Goal: Find contact information: Find contact information

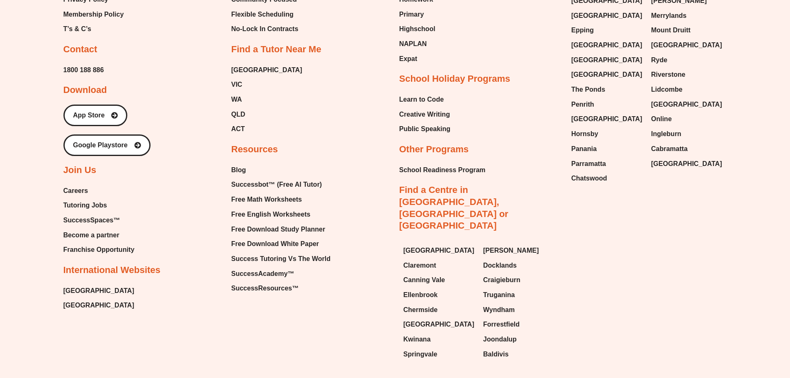
scroll to position [3740, 0]
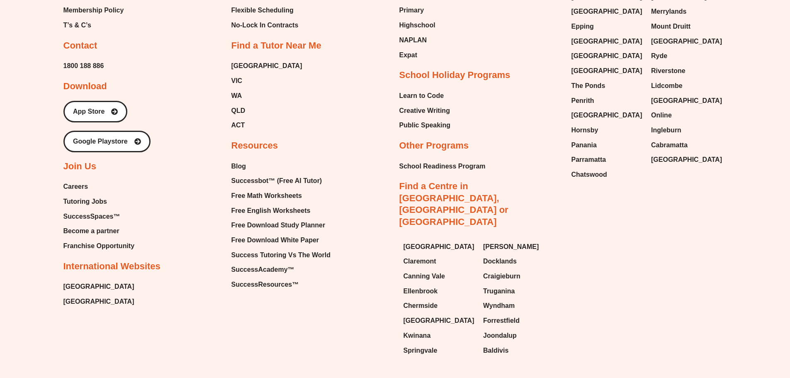
click at [588, 168] on span "Chatswood" at bounding box center [589, 174] width 36 height 12
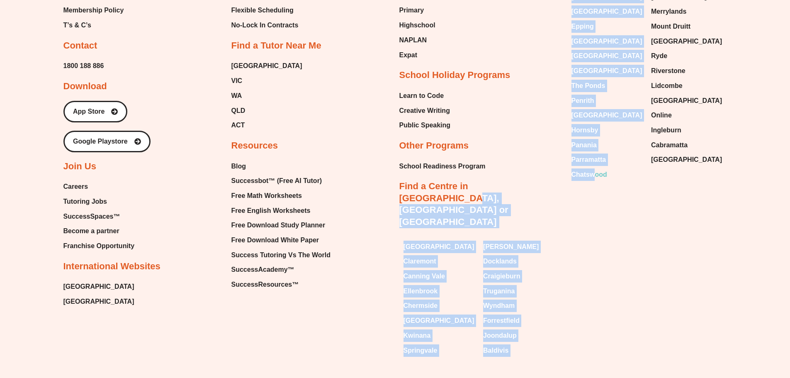
drag, startPoint x: 560, startPoint y: 136, endPoint x: 596, endPoint y: 136, distance: 36.5
click at [596, 136] on div "About Our Story About Us Executive Team Site Map Privacy Policy Membership Poli…" at bounding box center [394, 116] width 663 height 487
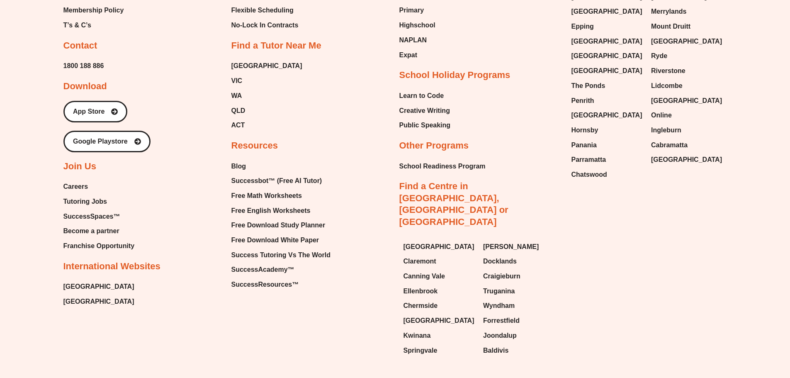
click at [755, 191] on div "Email Instagram Facebook Youtube Tumblr Linkedin About Our Story About Us Execu…" at bounding box center [395, 37] width 790 height 717
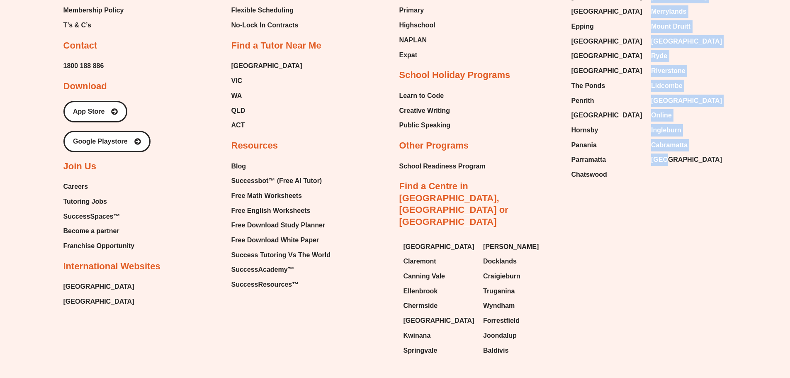
drag, startPoint x: 669, startPoint y: 141, endPoint x: 636, endPoint y: 143, distance: 32.8
click at [636, 143] on div "Wentworthville Green Valley Gordon Bossley Park Liverpool Epping Baulkham Hills…" at bounding box center [647, 63] width 160 height 242
click at [664, 148] on div "About Our Story About Us Executive Team Site Map Privacy Policy Membership Poli…" at bounding box center [394, 116] width 663 height 487
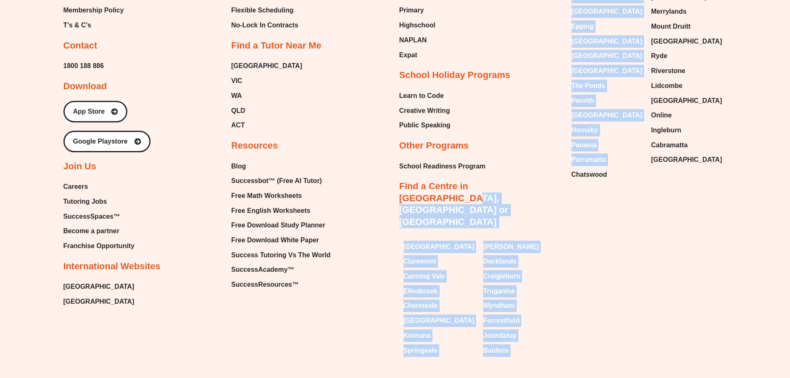
drag, startPoint x: 558, startPoint y: 137, endPoint x: 570, endPoint y: 136, distance: 12.0
click at [570, 136] on div "About Our Story About Us Executive Team Site Map Privacy Policy Membership Poli…" at bounding box center [394, 116] width 663 height 487
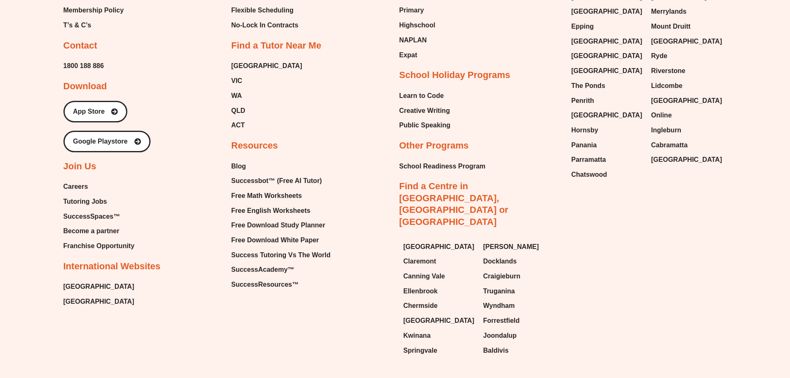
click at [578, 154] on div "About Our Story About Us Executive Team Site Map Privacy Policy Membership Poli…" at bounding box center [394, 116] width 663 height 487
drag, startPoint x: 578, startPoint y: 150, endPoint x: 615, endPoint y: 133, distance: 40.2
click at [615, 133] on div "About Our Story About Us Executive Team Site Map Privacy Policy Membership Poli…" at bounding box center [394, 116] width 663 height 487
copy span "atswood"
drag, startPoint x: 569, startPoint y: 121, endPoint x: 604, endPoint y: 121, distance: 35.2
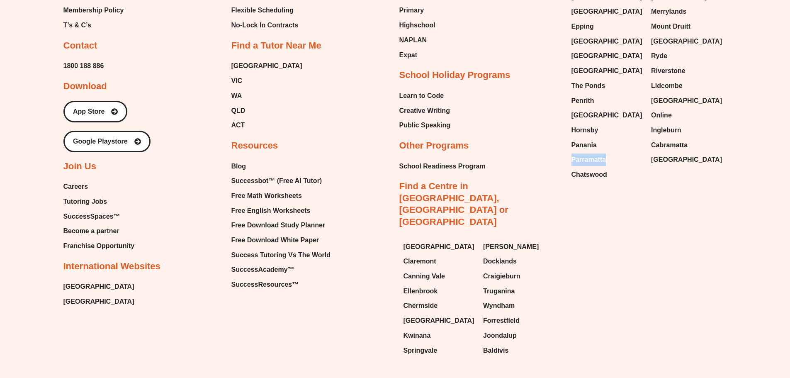
click at [604, 121] on div "Wentworthville Green Valley Gordon Bossley Park Liverpool Epping Baulkham Hills…" at bounding box center [647, 63] width 160 height 242
copy span "Parramatta"
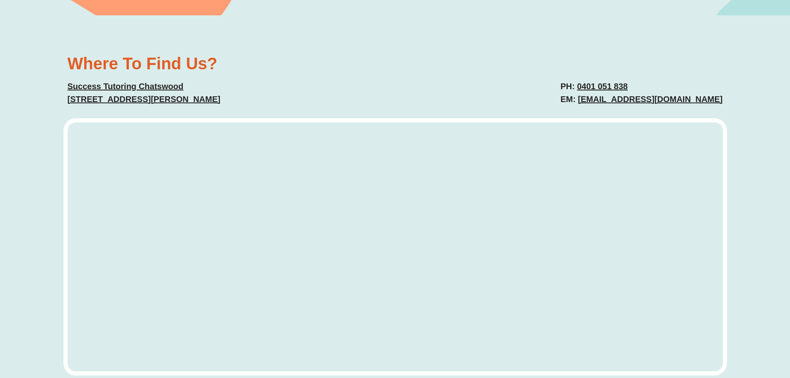
scroll to position [2007, 0]
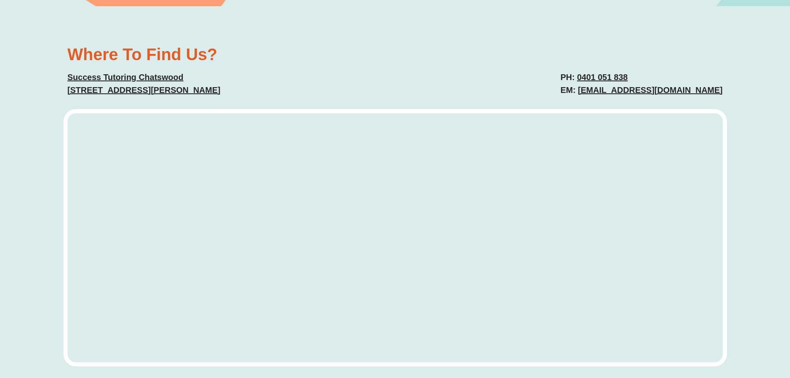
drag, startPoint x: 795, startPoint y: 39, endPoint x: 795, endPoint y: 202, distance: 163.3
click at [789, 202] on html "Generated by [DOMAIN_NAME] Skip to content The Difference Personalised Program …" at bounding box center [395, 101] width 790 height 4216
click at [670, 85] on link "[EMAIL_ADDRESS][DOMAIN_NAME]" at bounding box center [650, 89] width 145 height 9
click at [382, 77] on p "Success Tutoring [GEOGRAPHIC_DATA][STREET_ADDRESS][PERSON_NAME]" at bounding box center [227, 84] width 319 height 26
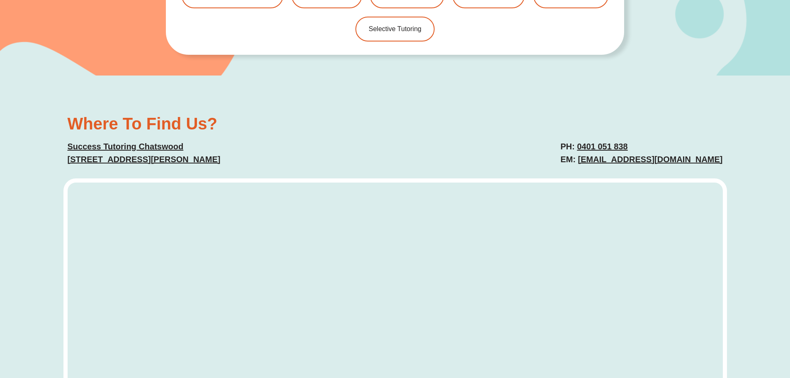
scroll to position [2007, 0]
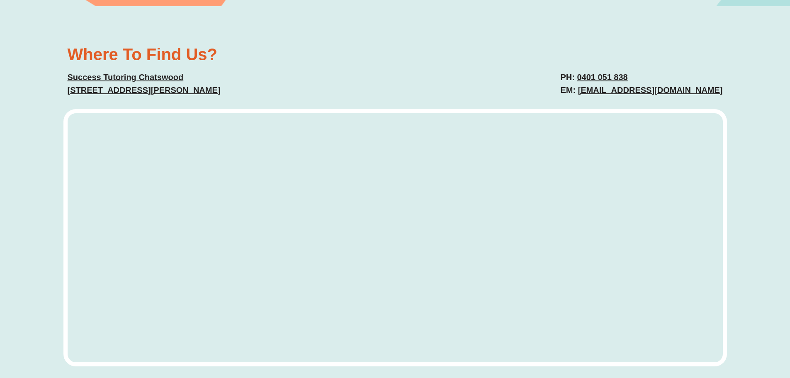
click at [613, 85] on link "chatswood@successtutoring.com" at bounding box center [650, 89] width 145 height 9
click at [598, 73] on link "0401 051 838" at bounding box center [602, 77] width 51 height 9
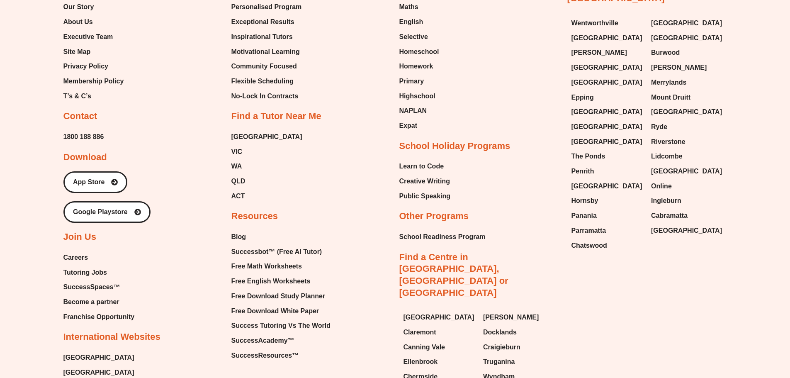
scroll to position [3719, 0]
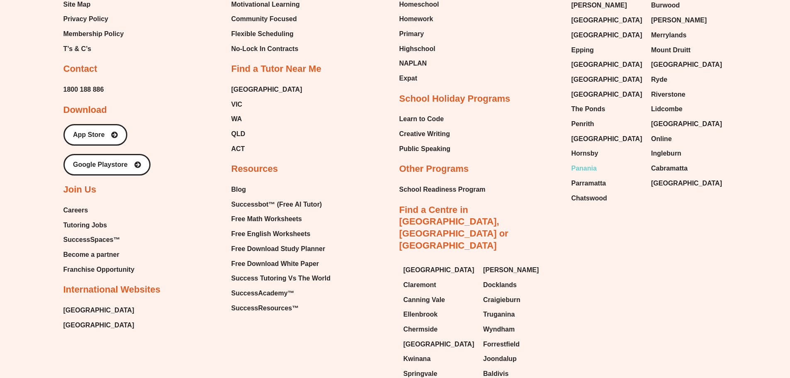
click at [592, 162] on span "Panania" at bounding box center [583, 168] width 25 height 12
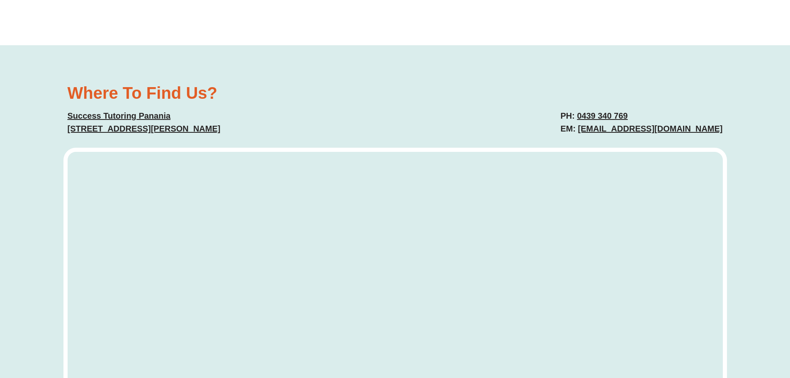
drag, startPoint x: 795, startPoint y: 26, endPoint x: 765, endPoint y: 243, distance: 219.3
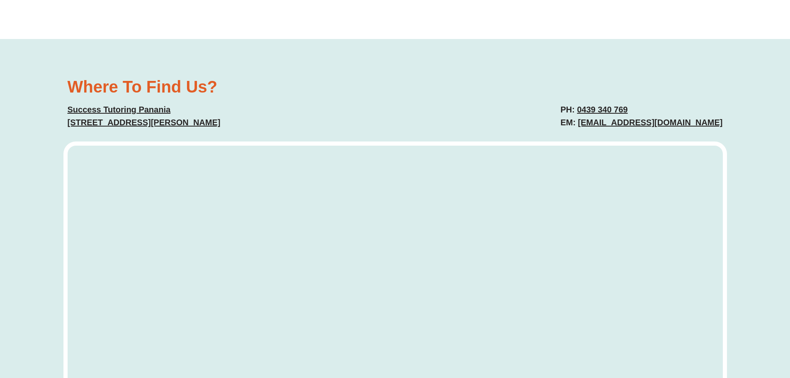
click at [621, 109] on link "0439 340 769" at bounding box center [602, 109] width 51 height 9
click at [605, 123] on link "panania@successtutoring.com.au" at bounding box center [650, 122] width 145 height 9
click at [662, 123] on link "panania@successtutoring.com.au" at bounding box center [650, 122] width 145 height 9
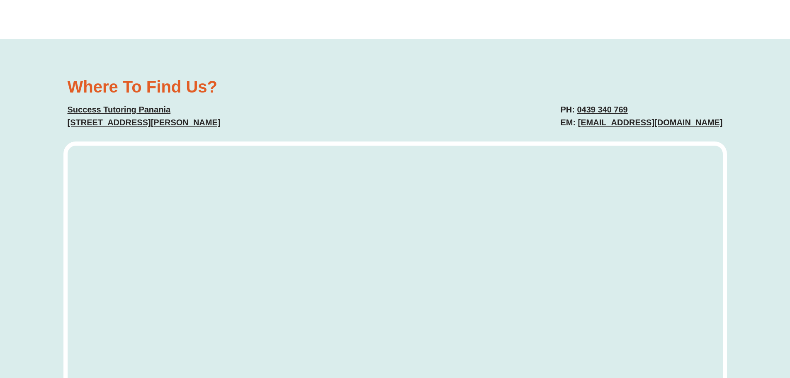
click at [739, 127] on div "Where To Find Us? Success Tutoring Panania 64 Anderson Ave, Panania NSW 2213 PH…" at bounding box center [395, 240] width 790 height 403
click at [712, 127] on link "panania@successtutoring.com.au" at bounding box center [650, 122] width 145 height 9
click at [657, 127] on link "panania@successtutoring.com.au" at bounding box center [650, 122] width 145 height 9
click at [590, 125] on link "panania@successtutoring.com.au" at bounding box center [650, 122] width 145 height 9
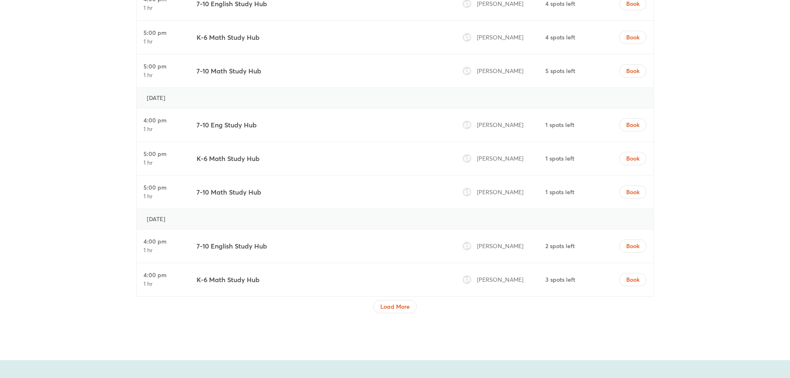
scroll to position [2927, 0]
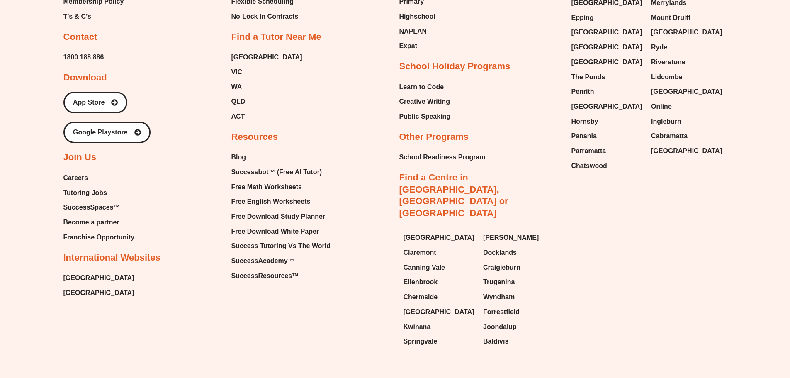
scroll to position [3668, 0]
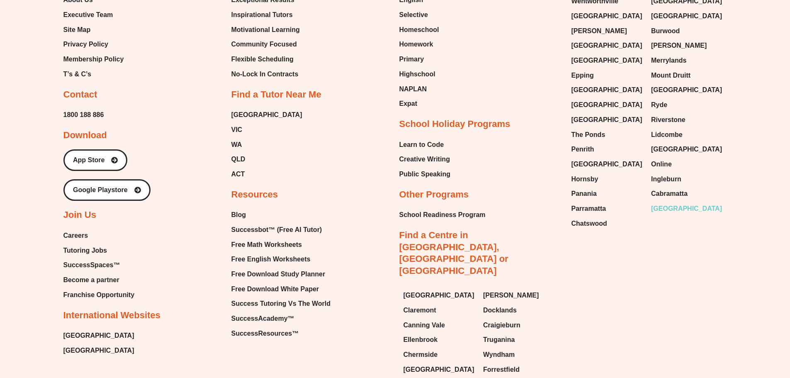
click at [668, 202] on span "[GEOGRAPHIC_DATA]" at bounding box center [686, 208] width 71 height 12
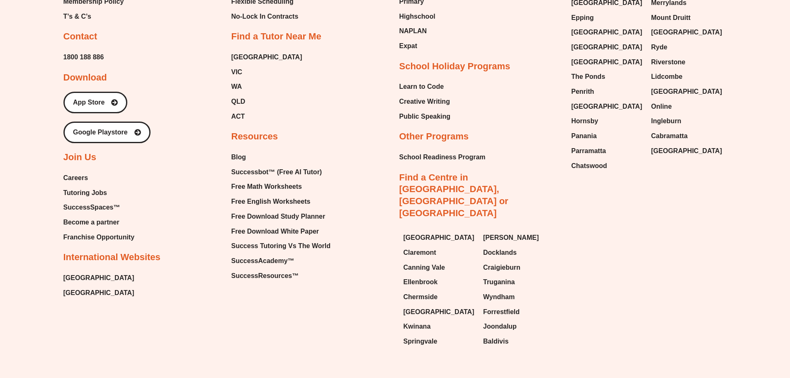
scroll to position [3721, 0]
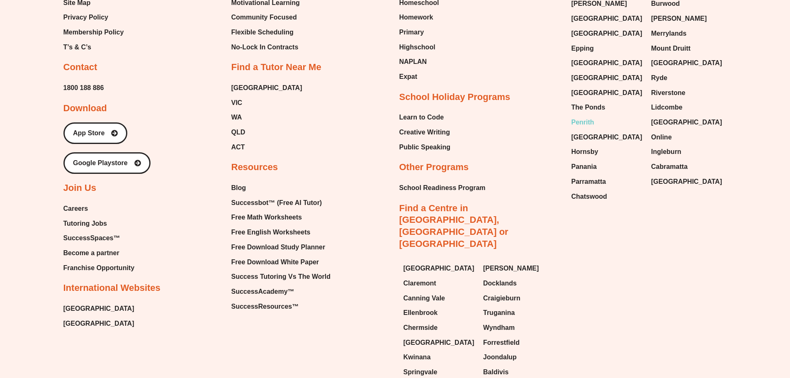
click at [582, 116] on span "Penrith" at bounding box center [582, 122] width 23 height 12
click at [595, 190] on span "Chatswood" at bounding box center [589, 196] width 36 height 12
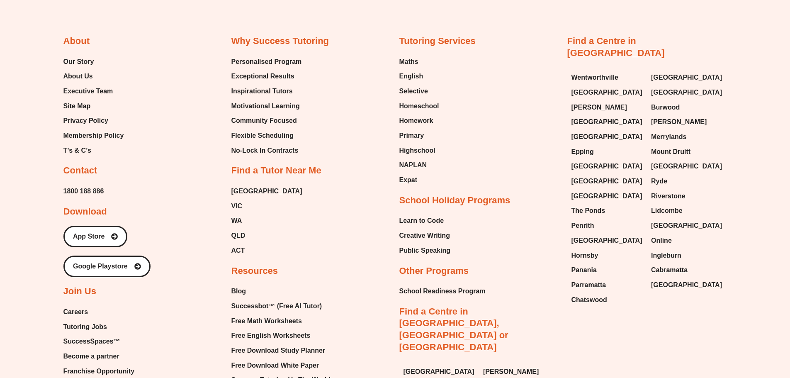
scroll to position [4831, 0]
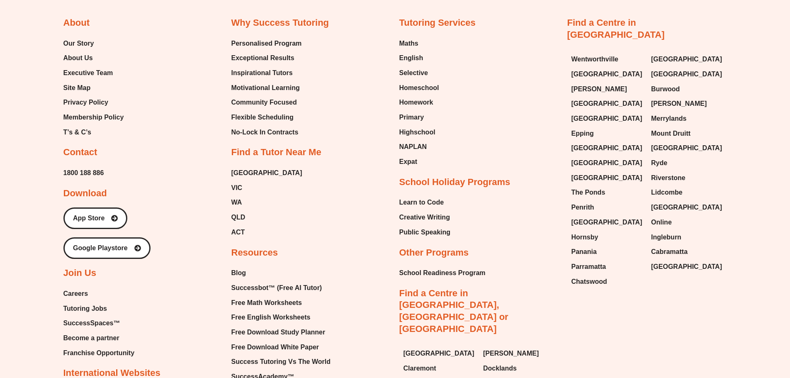
drag, startPoint x: 0, startPoint y: 0, endPoint x: 794, endPoint y: 361, distance: 872.3
click at [587, 231] on span "Hornsby" at bounding box center [584, 237] width 27 height 12
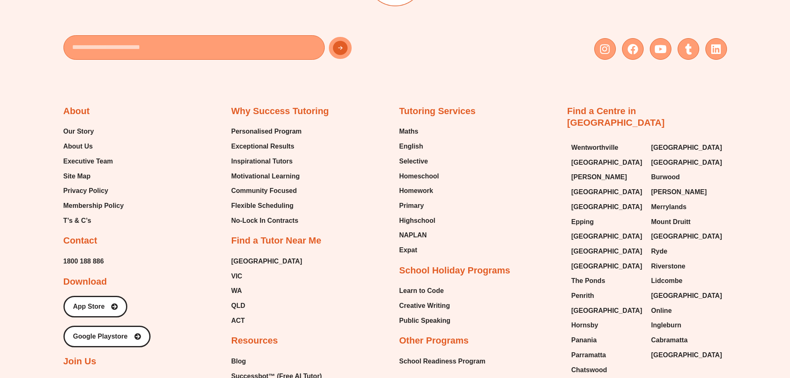
scroll to position [4430, 0]
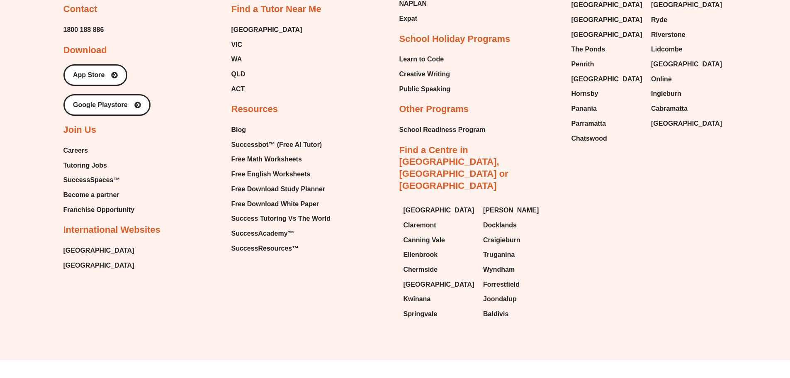
drag, startPoint x: 795, startPoint y: 27, endPoint x: 795, endPoint y: 386, distance: 358.5
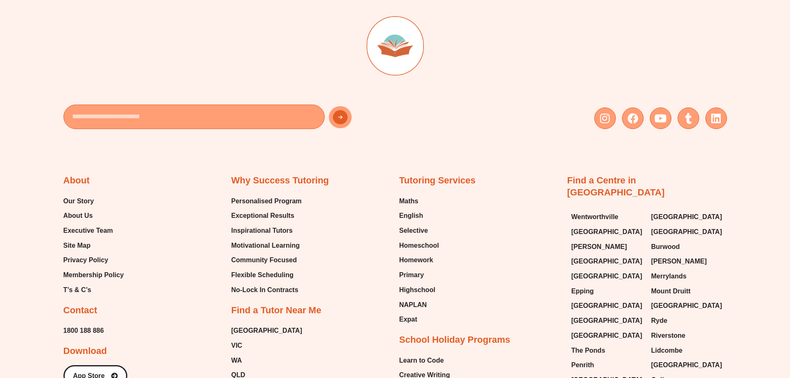
scroll to position [4986, 0]
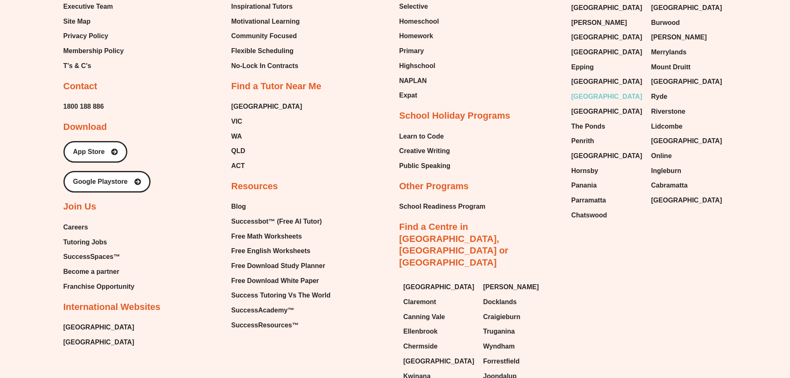
click at [581, 90] on span "[GEOGRAPHIC_DATA]" at bounding box center [606, 96] width 71 height 12
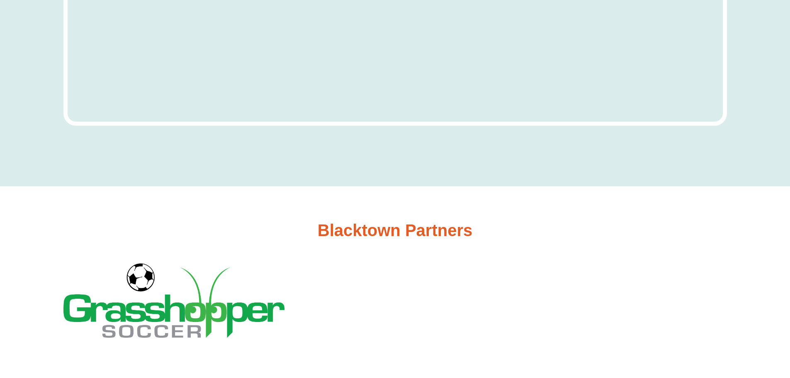
scroll to position [3097, 0]
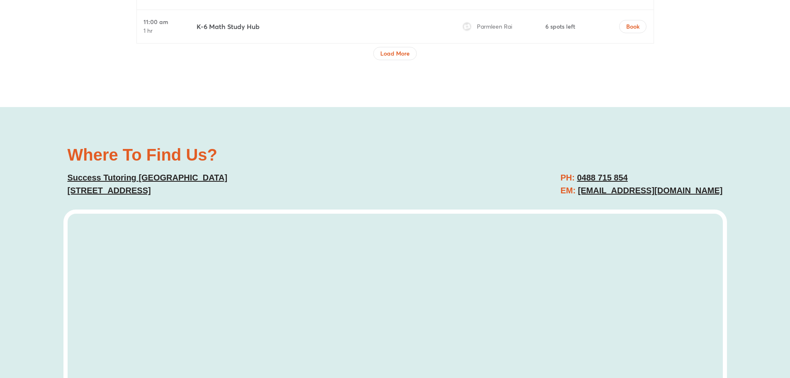
click at [654, 195] on link "[EMAIL_ADDRESS][DOMAIN_NAME]" at bounding box center [650, 190] width 145 height 9
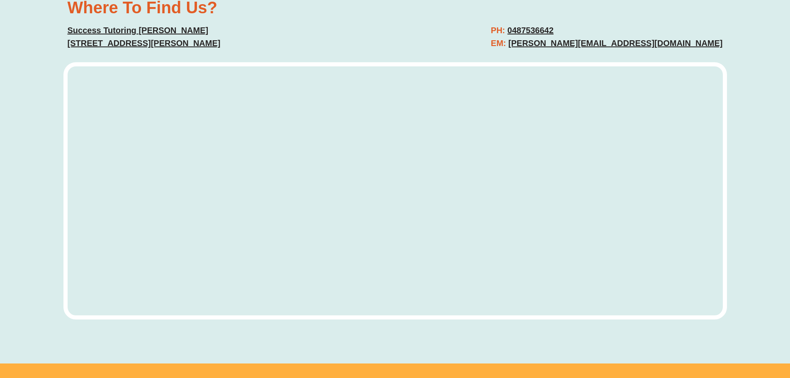
scroll to position [3087, 0]
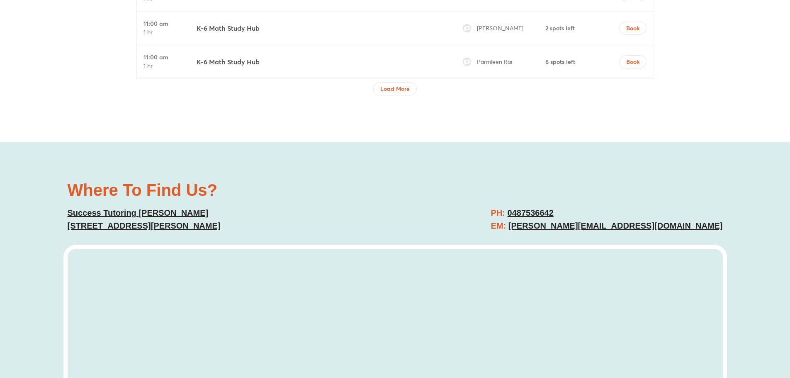
click at [676, 224] on link "[PERSON_NAME][EMAIL_ADDRESS][DOMAIN_NAME]" at bounding box center [615, 225] width 214 height 9
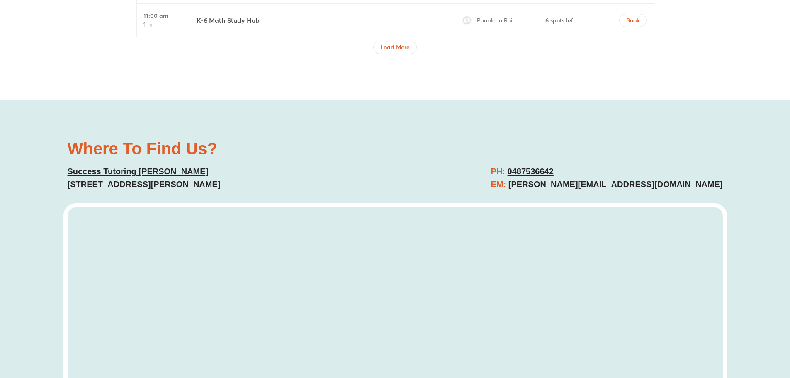
click at [649, 199] on div "Where To Find Us? Success Tutoring [PERSON_NAME] [STREET_ADDRESS][PERSON_NAME] …" at bounding box center [394, 301] width 663 height 403
click at [553, 169] on link "0487536642" at bounding box center [530, 171] width 46 height 9
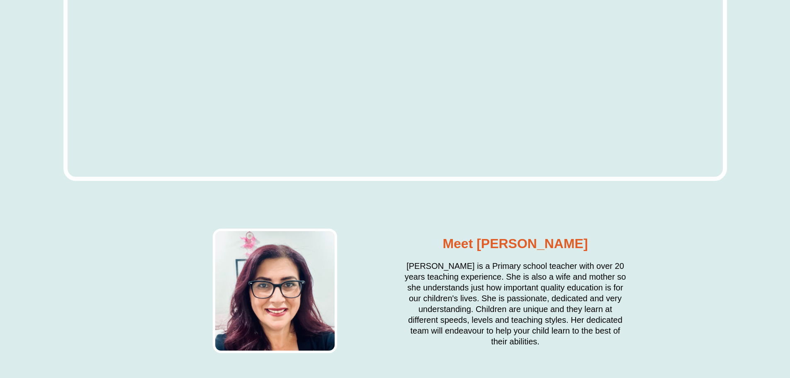
scroll to position [1873, 0]
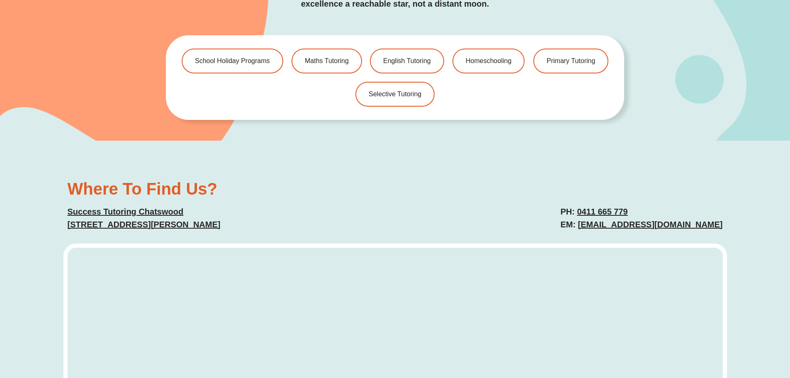
drag, startPoint x: 795, startPoint y: 27, endPoint x: 785, endPoint y: 193, distance: 166.5
click at [785, 193] on html "Generated by Fontastic.me Skip to content The Difference Personalised Program I…" at bounding box center [395, 235] width 790 height 4216
click at [601, 207] on link "0411 665 779" at bounding box center [602, 211] width 51 height 9
click at [653, 184] on div "Where To Find Us? Success Tutoring Chatswood Suite 1, Ground Floor, 31 Albert A…" at bounding box center [394, 205] width 663 height 59
click at [610, 220] on link "chatswood@successtutoring.com" at bounding box center [650, 224] width 145 height 9
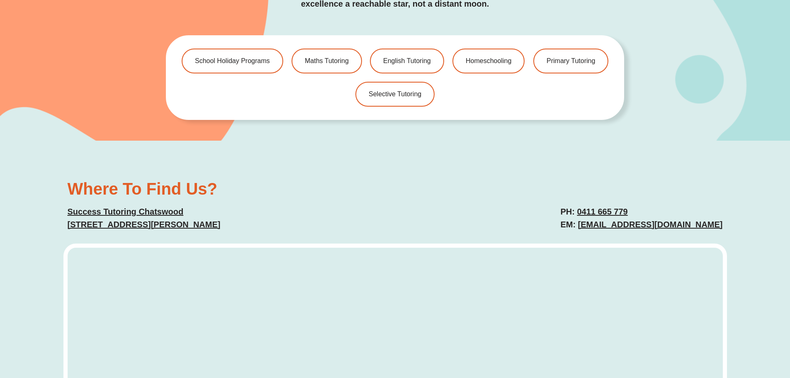
click at [616, 220] on link "chatswood@successtutoring.com" at bounding box center [650, 224] width 145 height 9
click at [613, 207] on link "0411 665 779" at bounding box center [602, 211] width 51 height 9
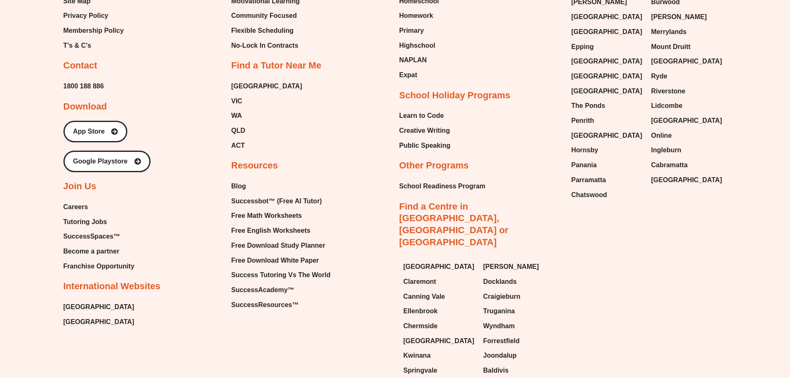
scroll to position [3614, 0]
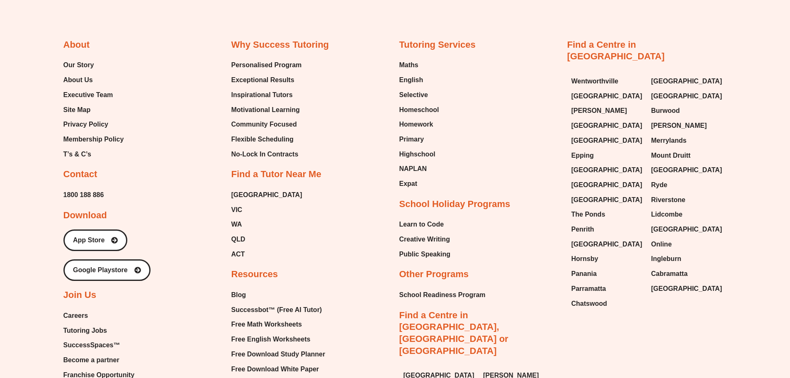
click at [590, 297] on span "Chatswood" at bounding box center [589, 303] width 36 height 12
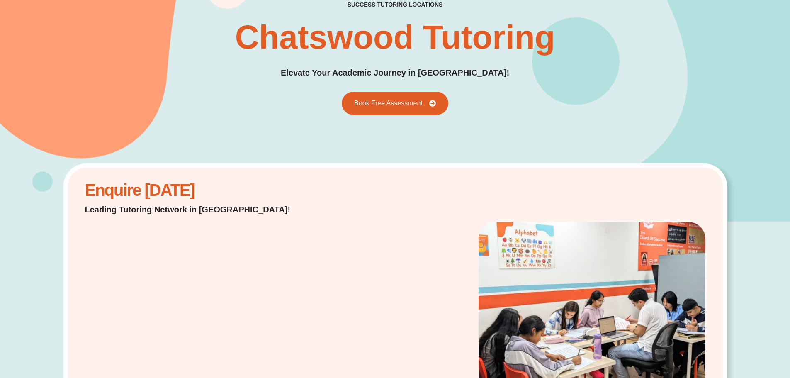
scroll to position [83, 0]
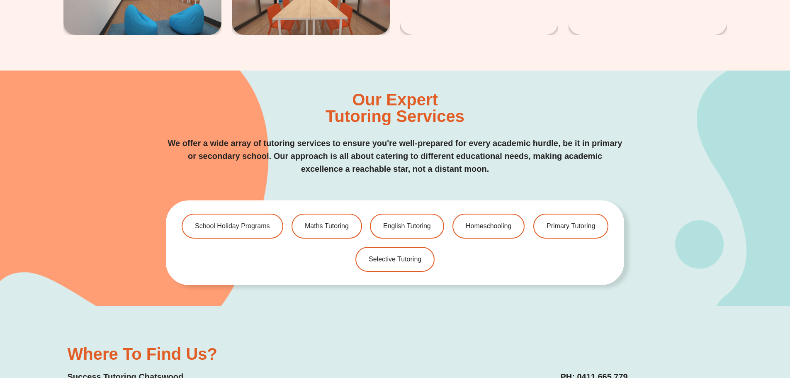
drag, startPoint x: 795, startPoint y: 43, endPoint x: 795, endPoint y: 184, distance: 141.3
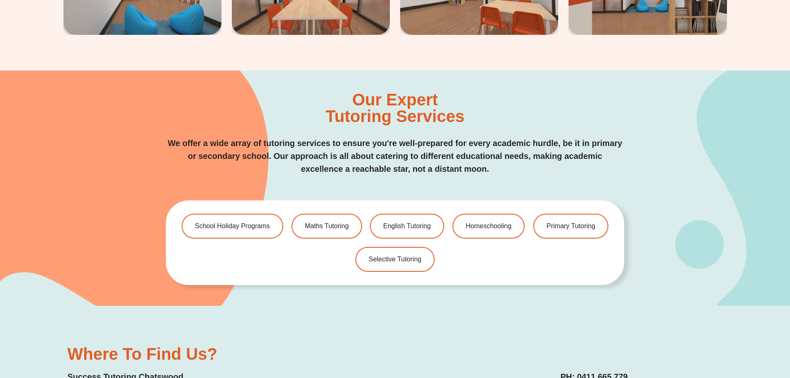
click at [790, 184] on html "Generated by [DOMAIN_NAME] Skip to content The Difference Personalised Program …" at bounding box center [395, 364] width 790 height 4145
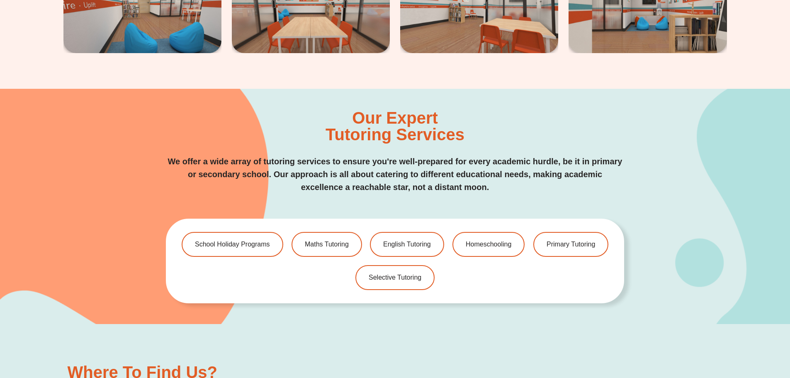
scroll to position [1909, 0]
